Goal: Information Seeking & Learning: Compare options

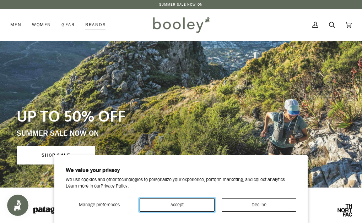
click at [155, 200] on button "Accept" at bounding box center [177, 205] width 75 height 13
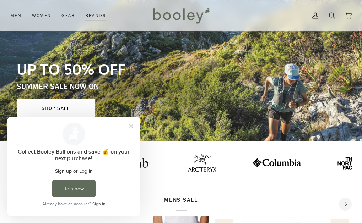
scroll to position [178, 0]
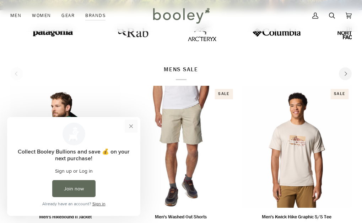
click at [129, 125] on button "Close prompt" at bounding box center [131, 126] width 13 height 13
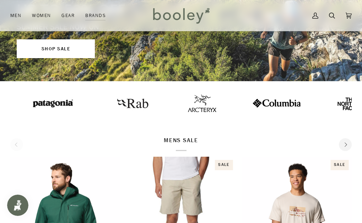
scroll to position [0, 0]
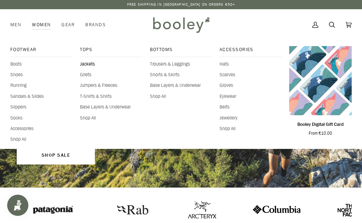
click at [88, 64] on span "Jackets" at bounding box center [111, 64] width 63 height 7
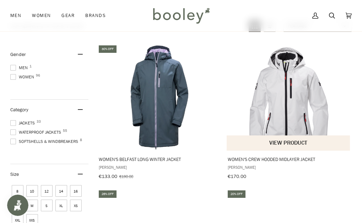
scroll to position [124, 0]
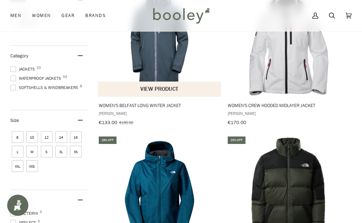
click at [158, 50] on img "Women's Belfast Long Winter Jacket" at bounding box center [159, 43] width 107 height 107
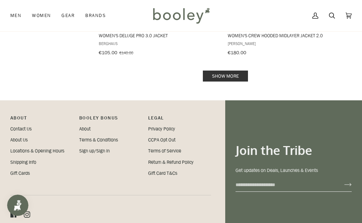
scroll to position [1465, 0]
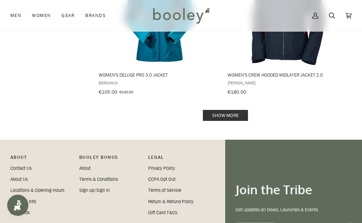
click at [229, 110] on link "Show more" at bounding box center [225, 115] width 45 height 11
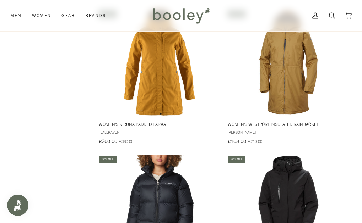
scroll to position [1962, 0]
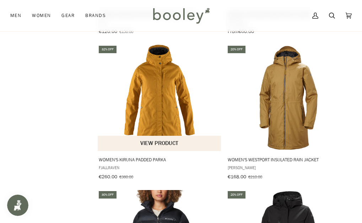
click at [134, 100] on img "Women's Kiruna Padded Parka" at bounding box center [159, 98] width 107 height 107
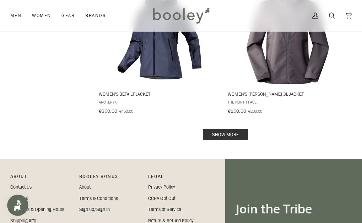
scroll to position [2957, 0]
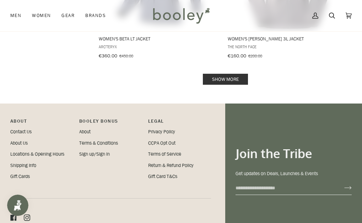
click at [225, 74] on link "Show more" at bounding box center [225, 79] width 45 height 11
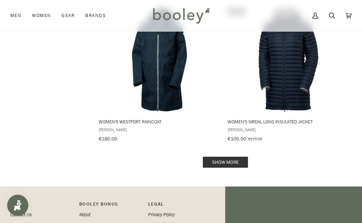
scroll to position [4320, 0]
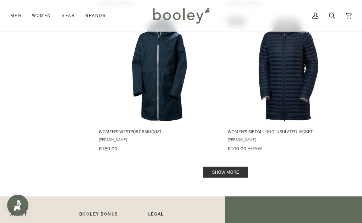
click at [212, 167] on link "Show more" at bounding box center [225, 172] width 45 height 11
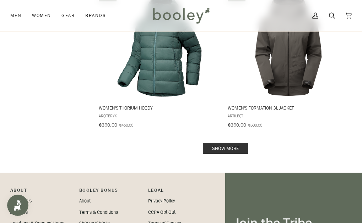
scroll to position [5871, 0]
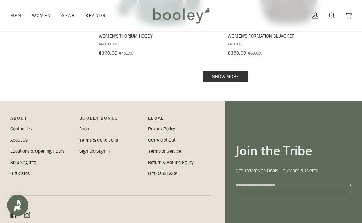
click at [212, 71] on link "Show more" at bounding box center [225, 76] width 45 height 11
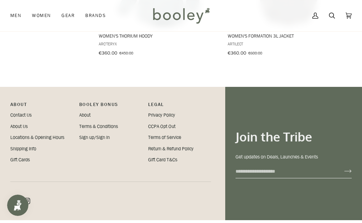
scroll to position [5858, 0]
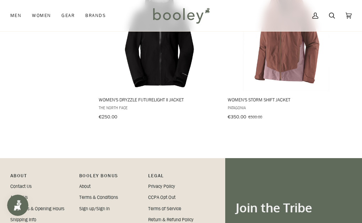
scroll to position [6915, 0]
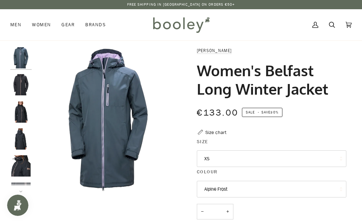
click at [21, 85] on img "Helly Hansen Women's Long Belfast Winter Jacket Ebony - Booley Galway" at bounding box center [20, 84] width 21 height 21
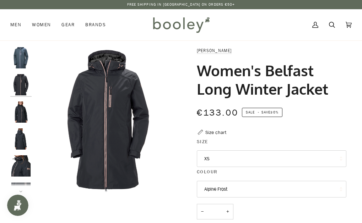
click at [22, 105] on img "Helly Hansen Women's Long Belfast Winter Jacket Ebony - Booley Galway" at bounding box center [20, 112] width 21 height 21
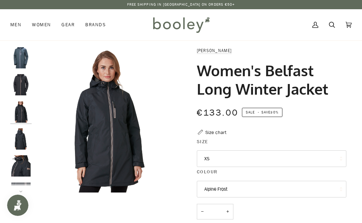
click at [23, 120] on img "Helly Hansen Women's Long Belfast Winter Jacket Ebony - Booley Galway" at bounding box center [20, 112] width 21 height 21
